Goal: Information Seeking & Learning: Find specific fact

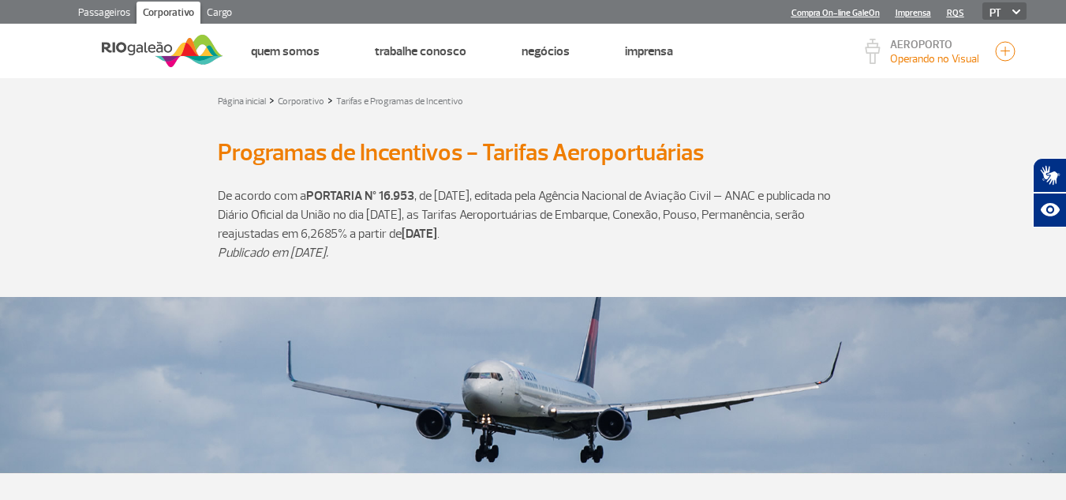
click at [225, 15] on link "Cargo" at bounding box center [219, 14] width 38 height 25
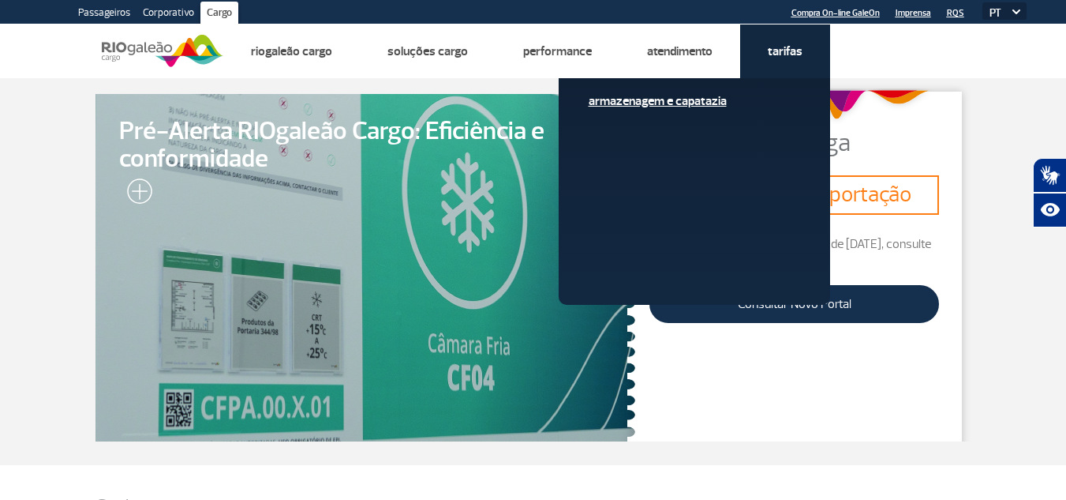
click at [695, 105] on link "Armazenagem e Capatazia" at bounding box center [695, 100] width 212 height 17
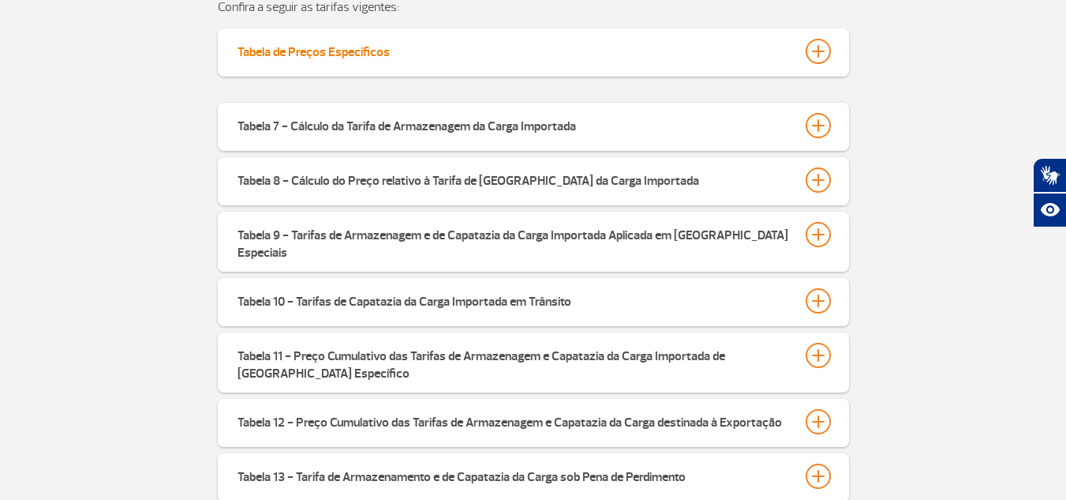
scroll to position [552, 0]
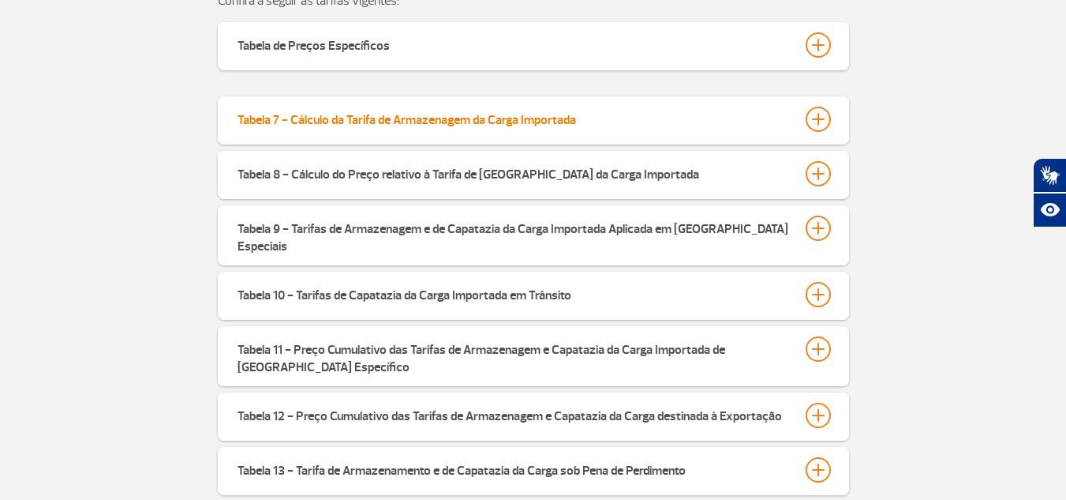
click at [810, 114] on div at bounding box center [818, 119] width 25 height 25
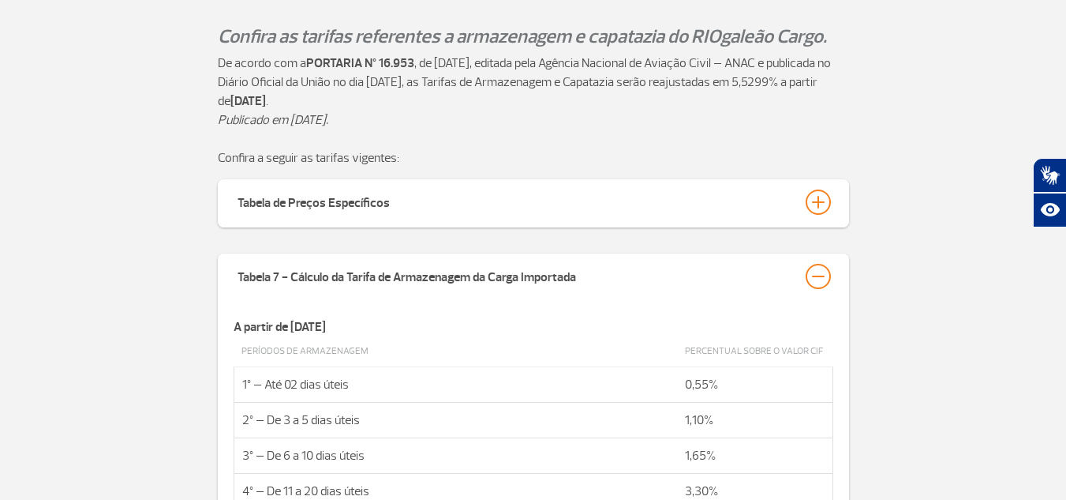
scroll to position [395, 0]
click at [828, 273] on div at bounding box center [818, 276] width 25 height 25
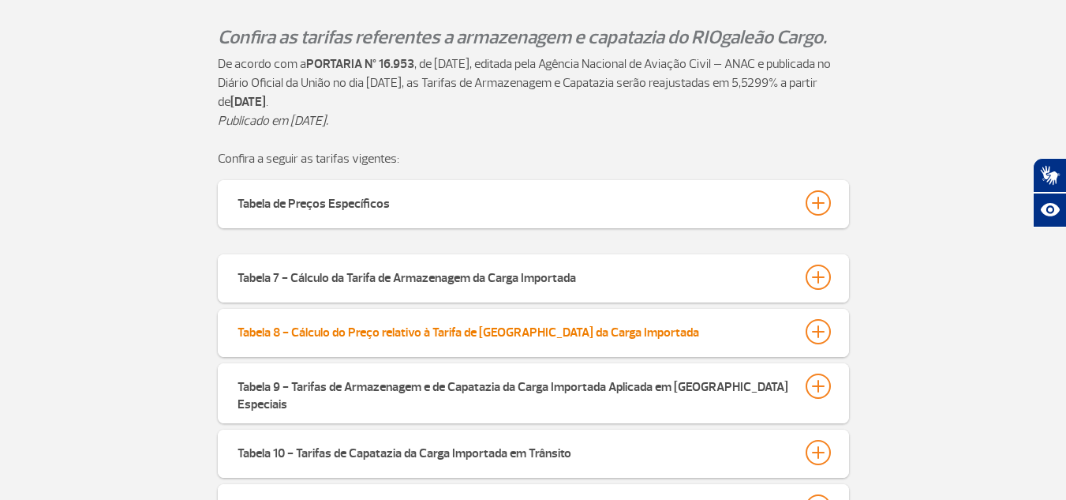
click at [802, 335] on button "Tabela 8 - Cálculo do Preço relativo à Tarifa de Capatazia da Carga Importada" at bounding box center [533, 331] width 593 height 27
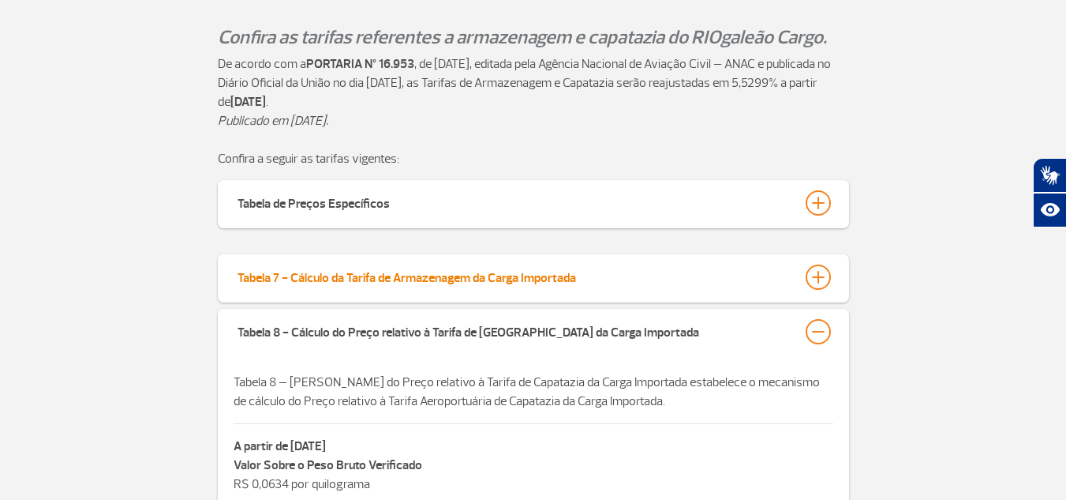
click at [818, 276] on div at bounding box center [818, 276] width 25 height 25
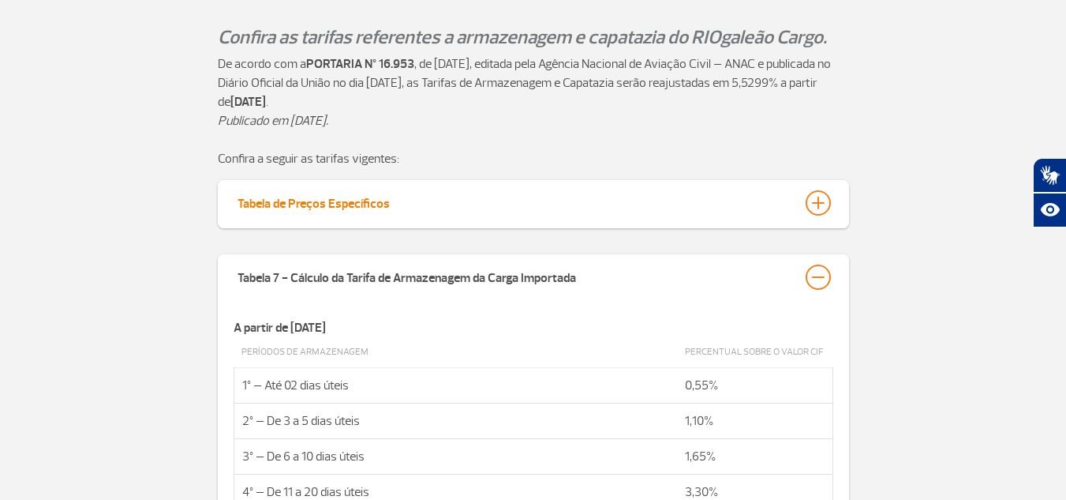
click at [821, 200] on div at bounding box center [818, 202] width 25 height 25
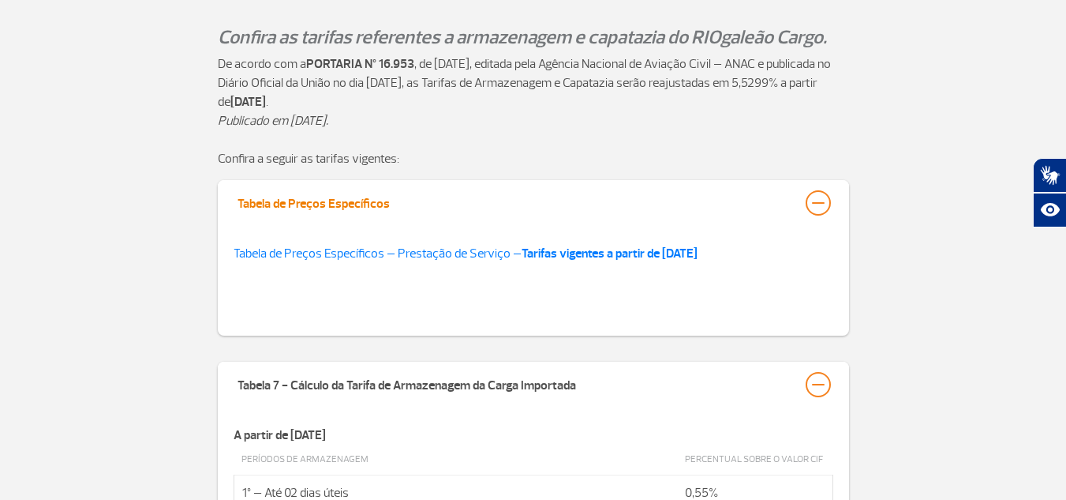
click at [821, 200] on div at bounding box center [818, 202] width 25 height 25
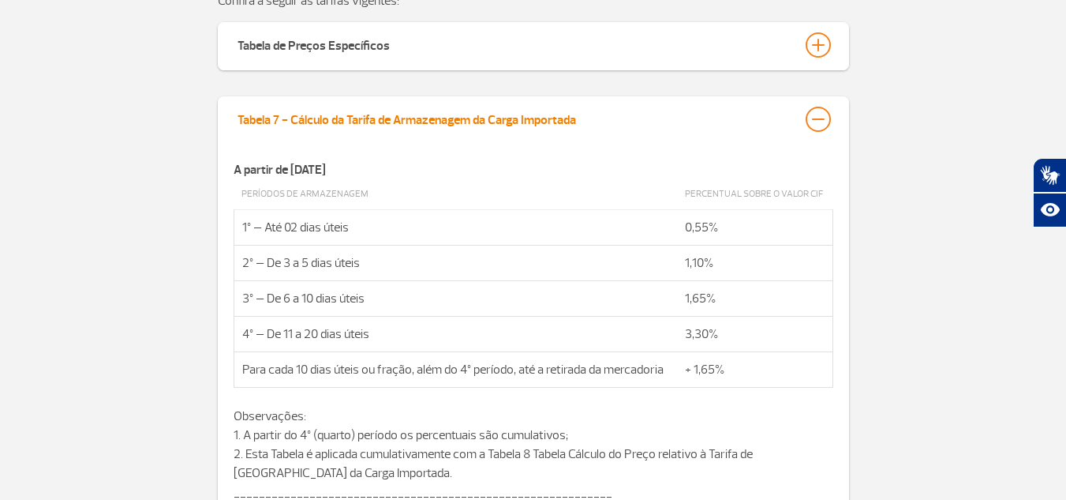
scroll to position [474, 0]
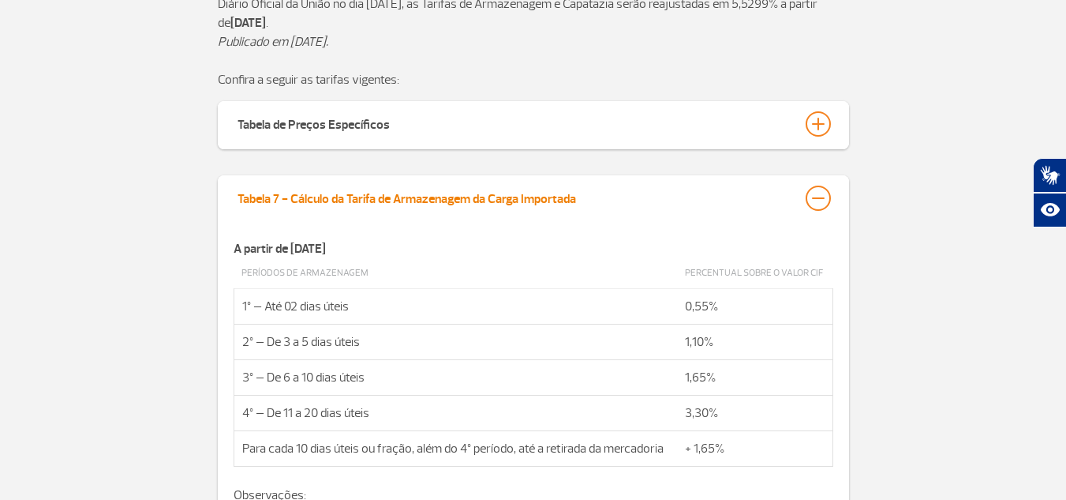
click at [823, 198] on div at bounding box center [818, 197] width 25 height 25
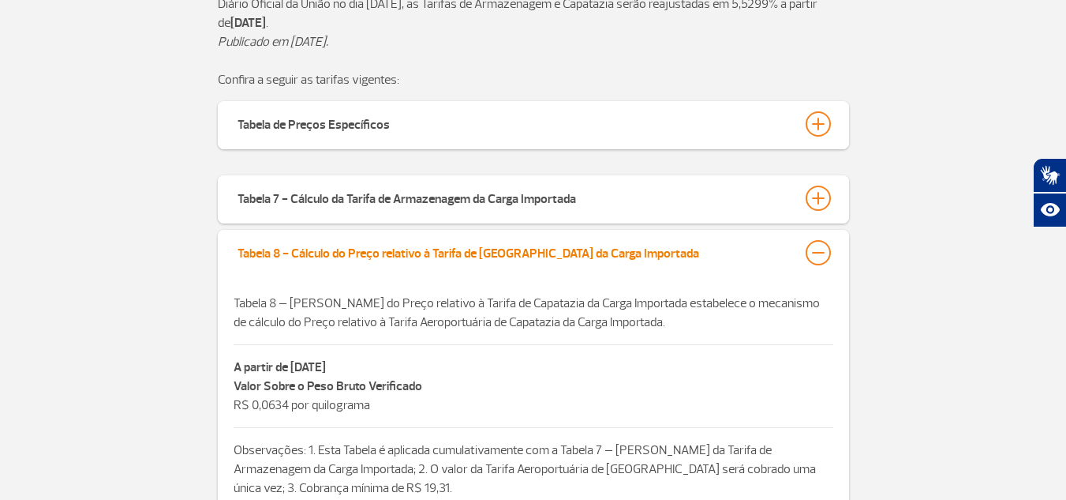
click at [814, 249] on div at bounding box center [818, 252] width 25 height 25
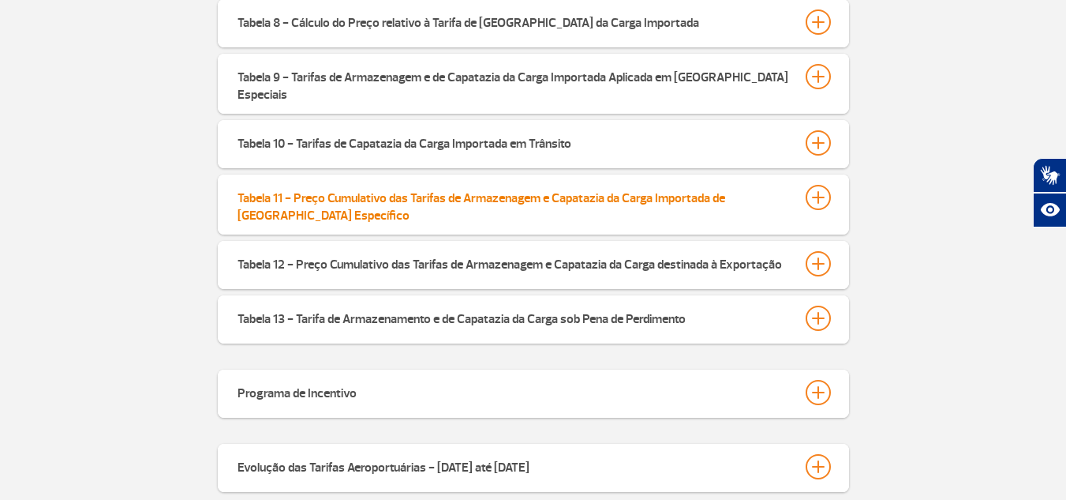
scroll to position [710, 0]
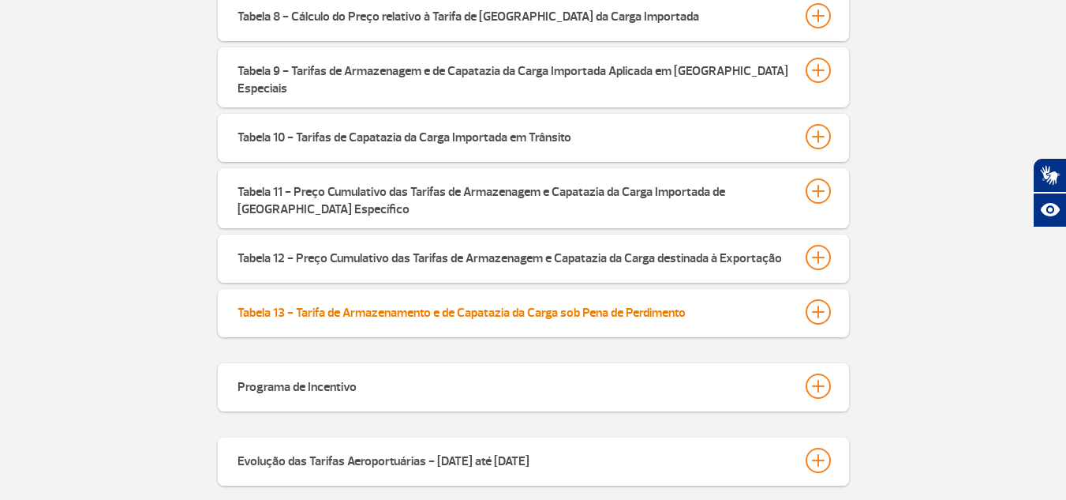
click at [814, 299] on div at bounding box center [818, 311] width 25 height 25
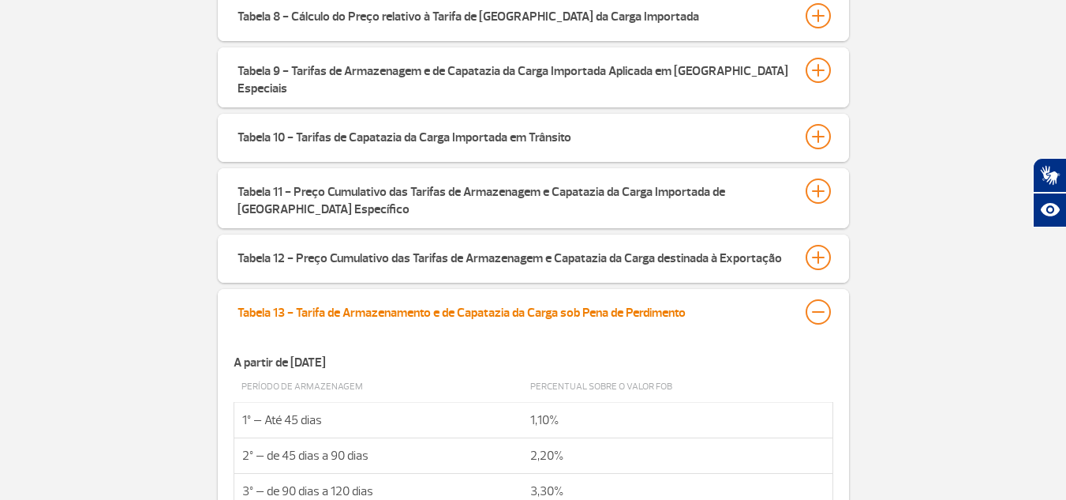
click at [814, 299] on div at bounding box center [818, 311] width 25 height 25
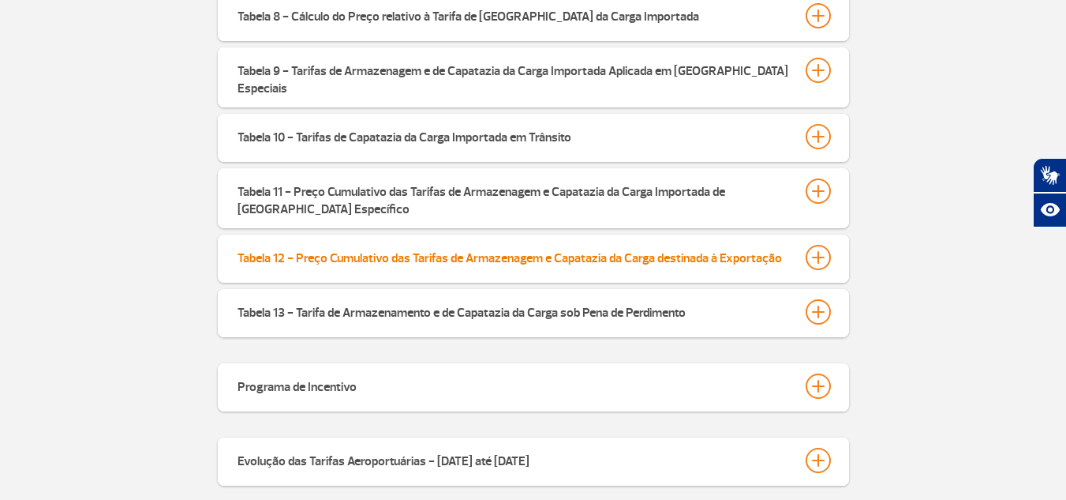
click at [818, 245] on div at bounding box center [818, 257] width 25 height 25
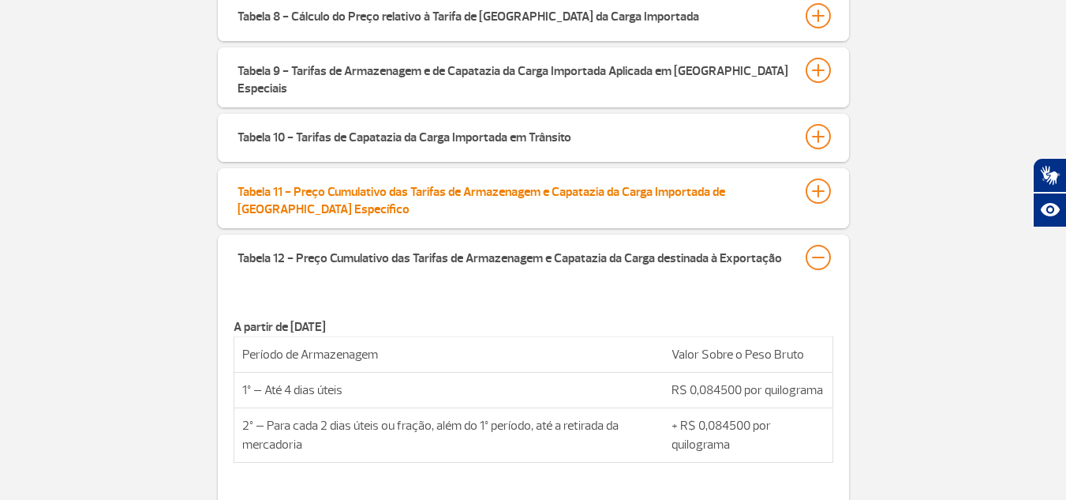
click at [815, 178] on div at bounding box center [818, 190] width 25 height 25
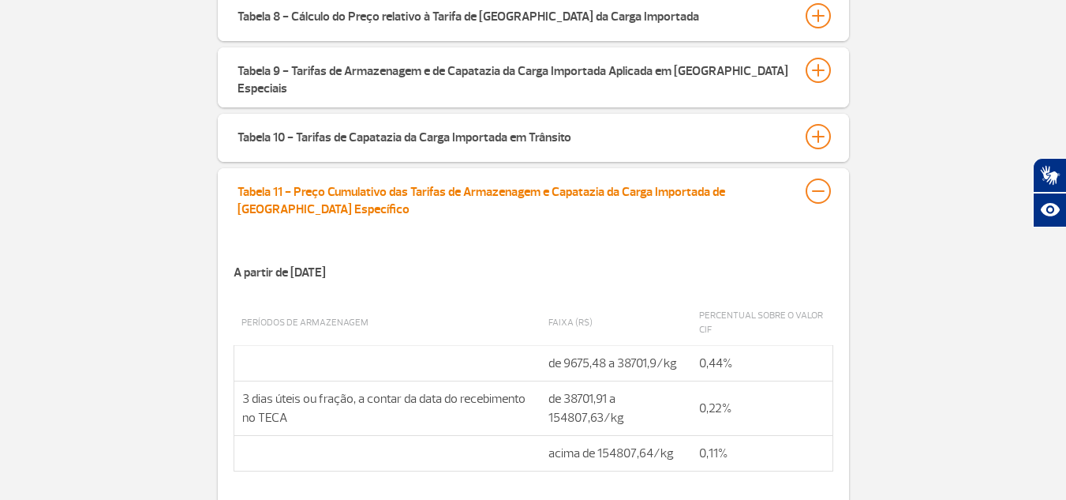
click at [815, 181] on div at bounding box center [818, 190] width 25 height 25
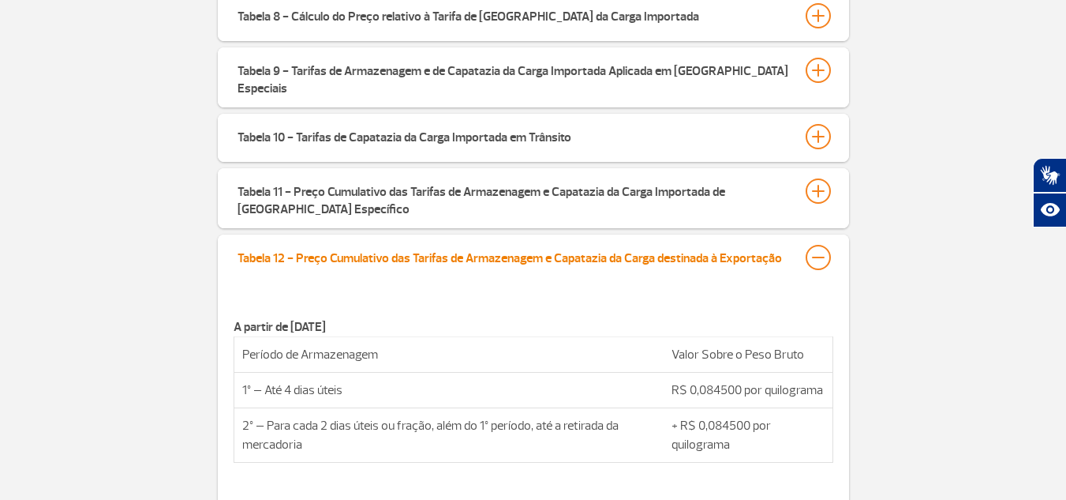
click at [810, 244] on button "Tabela 12 - Preço Cumulativo das Tarifas de Armazenagem e Capatazia da Carga de…" at bounding box center [533, 257] width 593 height 27
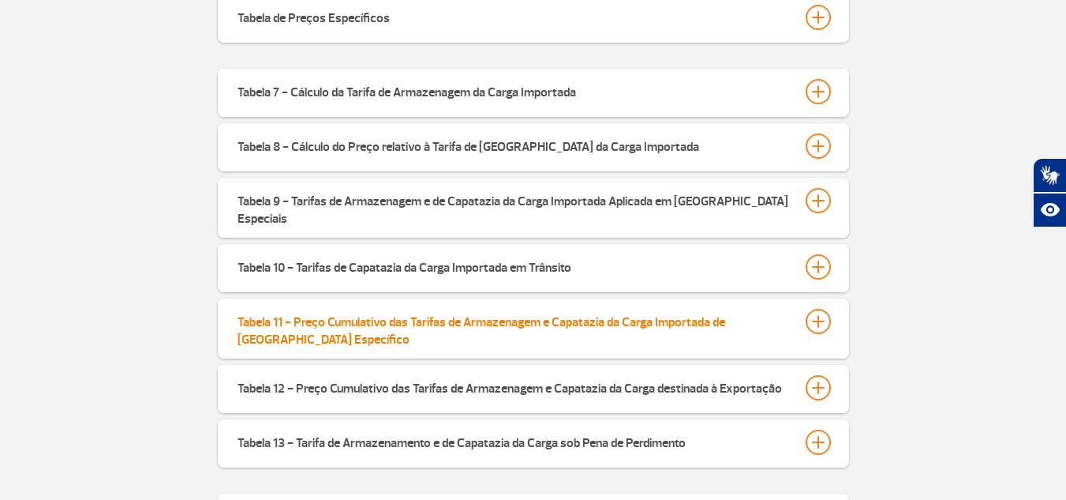
scroll to position [552, 0]
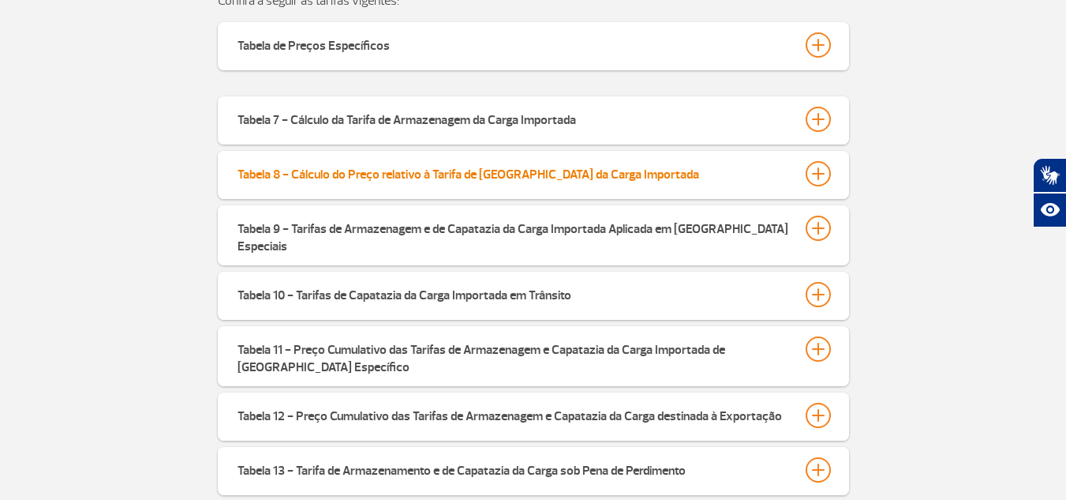
click at [813, 173] on div at bounding box center [818, 173] width 25 height 25
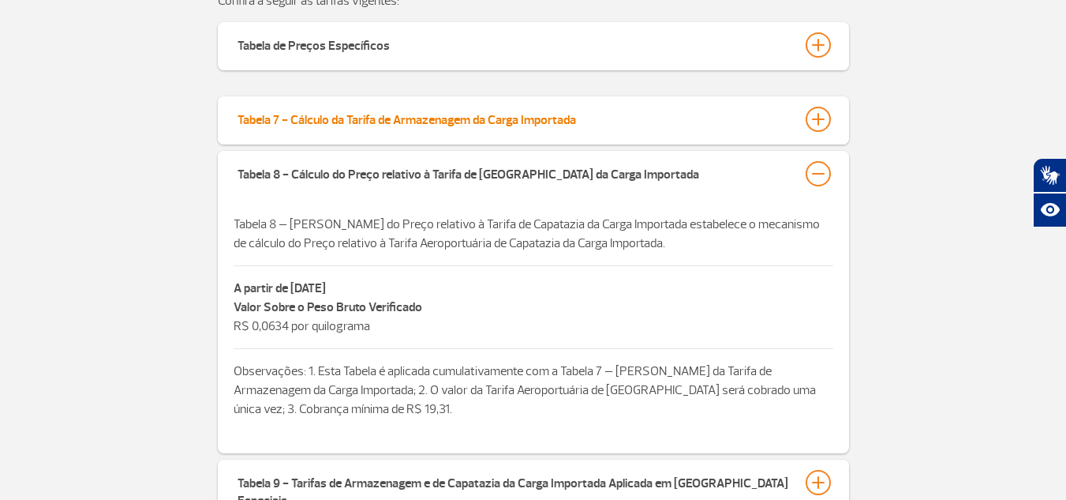
click at [822, 129] on div at bounding box center [818, 119] width 25 height 25
